Goal: Information Seeking & Learning: Learn about a topic

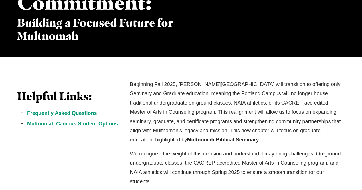
scroll to position [119, 0]
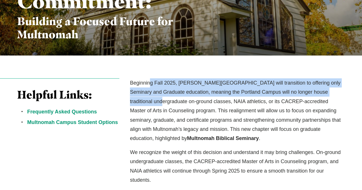
drag, startPoint x: 150, startPoint y: 62, endPoint x: 150, endPoint y: 107, distance: 44.9
click at [150, 107] on div "Helpful Links: Frequently Asked Questions Multnomah Campus Student Options Begi…" at bounding box center [181, 183] width 362 height 254
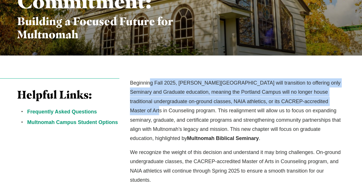
click at [150, 107] on p "Beginning Fall 2025, [PERSON_NAME][GEOGRAPHIC_DATA] will transition to offering…" at bounding box center [237, 110] width 215 height 65
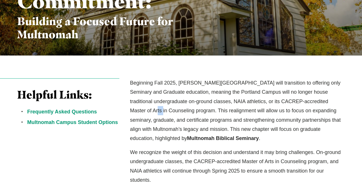
click at [150, 107] on p "Beginning Fall 2025, [PERSON_NAME][GEOGRAPHIC_DATA] will transition to offering…" at bounding box center [237, 110] width 215 height 65
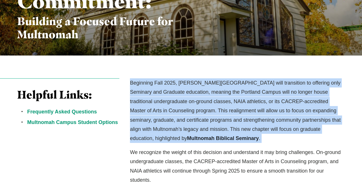
click at [150, 107] on p "Beginning Fall 2025, [PERSON_NAME][GEOGRAPHIC_DATA] will transition to offering…" at bounding box center [237, 110] width 215 height 65
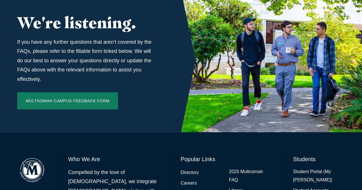
scroll to position [1950, 0]
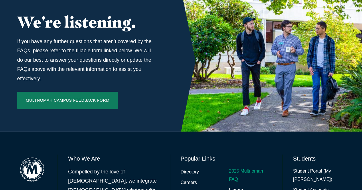
click at [235, 167] on link "2025 Multnomah FAQ" at bounding box center [250, 175] width 43 height 17
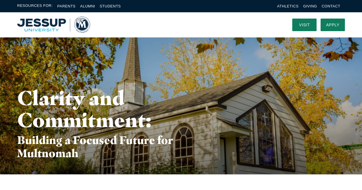
click at [84, 27] on img "Home" at bounding box center [53, 25] width 73 height 16
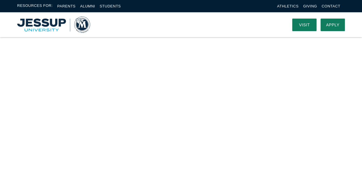
scroll to position [238, 0]
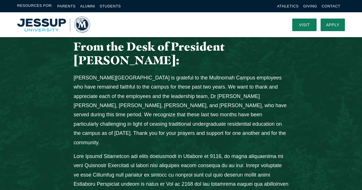
click at [81, 73] on p "Jessup University is grateful to the Multnomah Campus employees who have remain…" at bounding box center [181, 110] width 215 height 74
click at [83, 73] on p "Jessup University is grateful to the Multnomah Campus employees who have remain…" at bounding box center [181, 110] width 215 height 74
drag, startPoint x: 83, startPoint y: 45, endPoint x: 98, endPoint y: 43, distance: 15.5
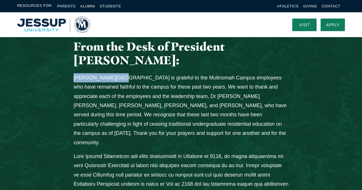
click at [98, 73] on p "Jessup University is grateful to the Multnomah Campus employees who have remain…" at bounding box center [181, 110] width 215 height 74
